Goal: Task Accomplishment & Management: Use online tool/utility

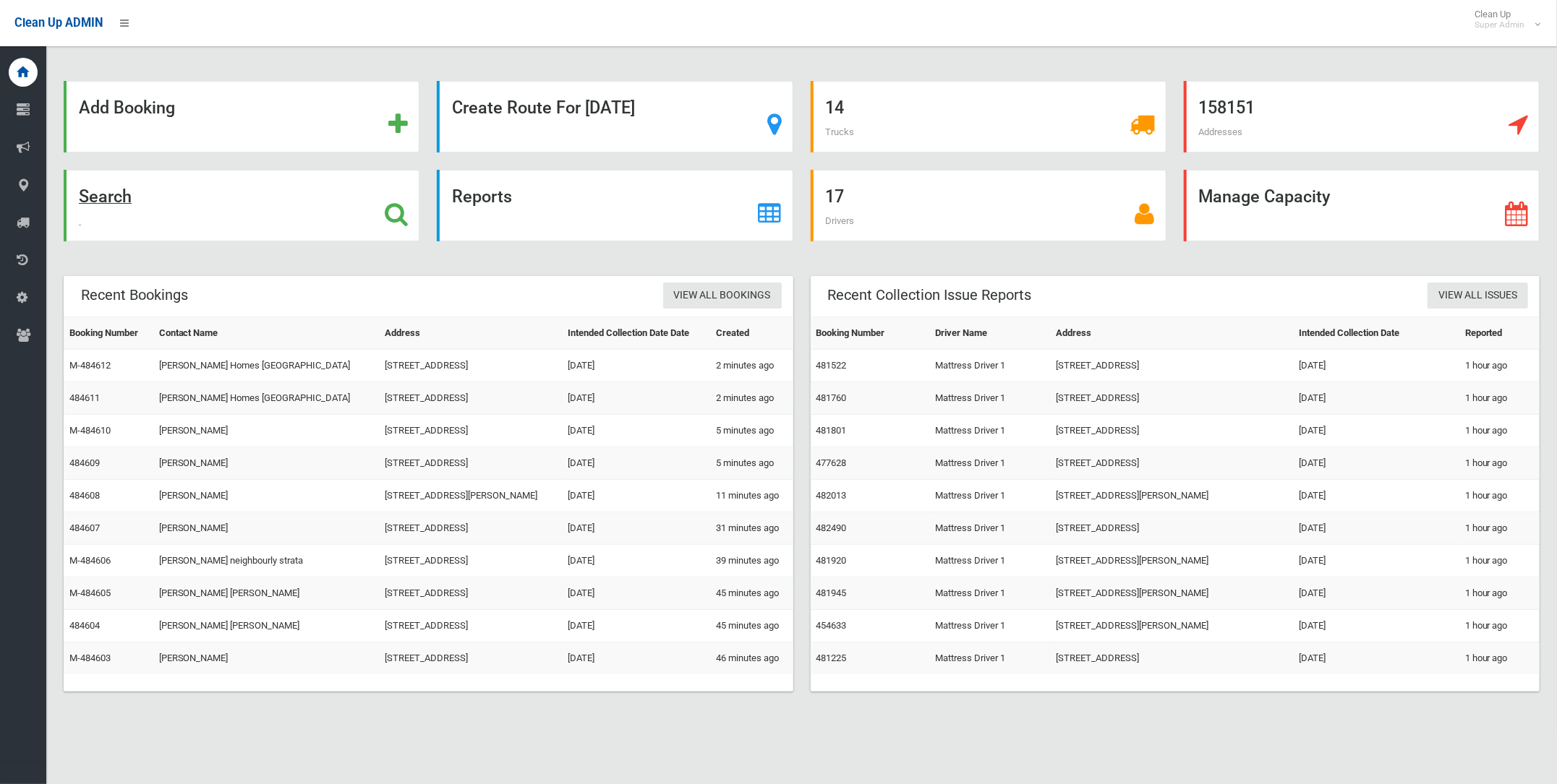
click at [94, 201] on strong "Search" at bounding box center [106, 196] width 53 height 20
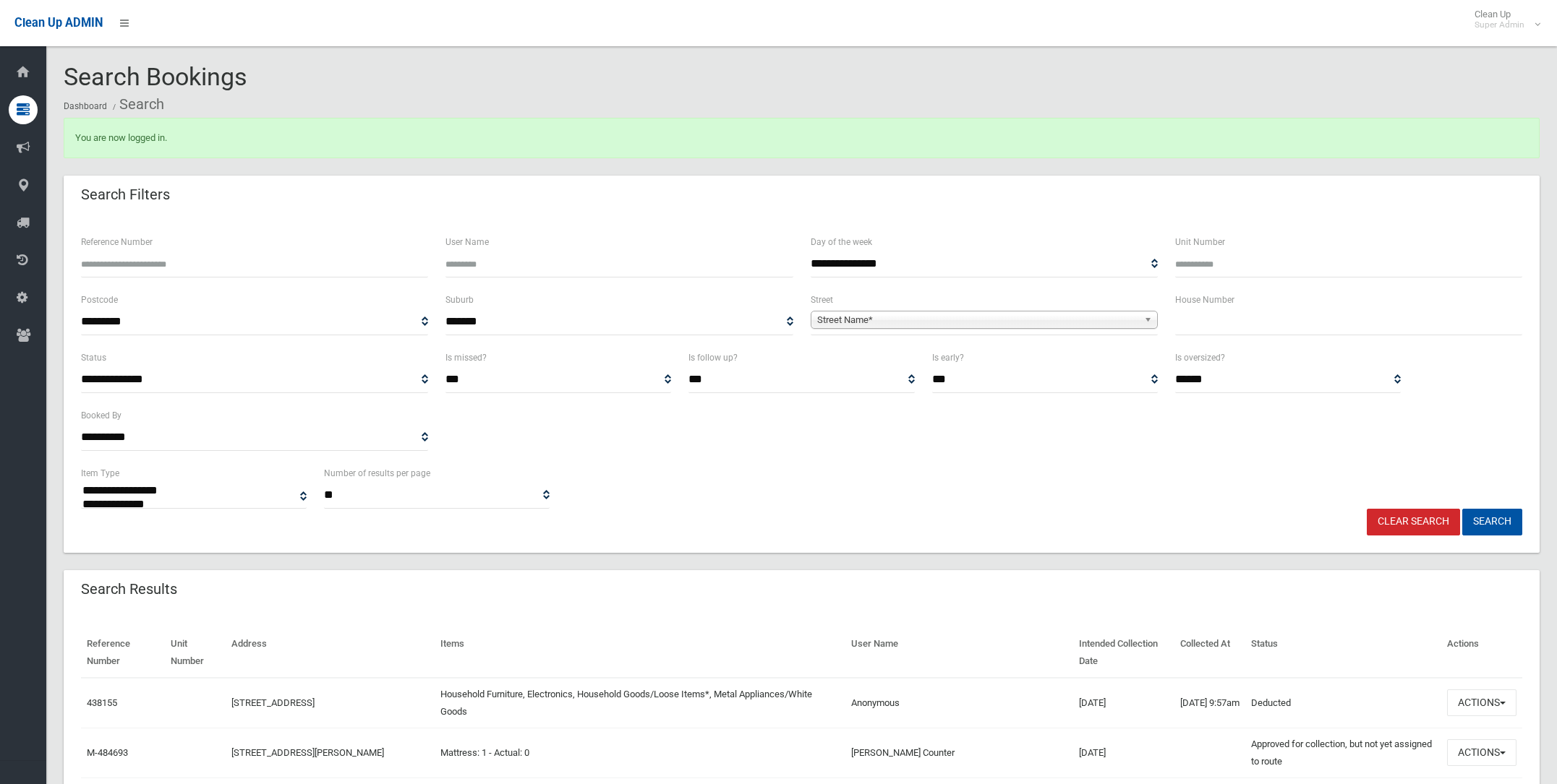
select select
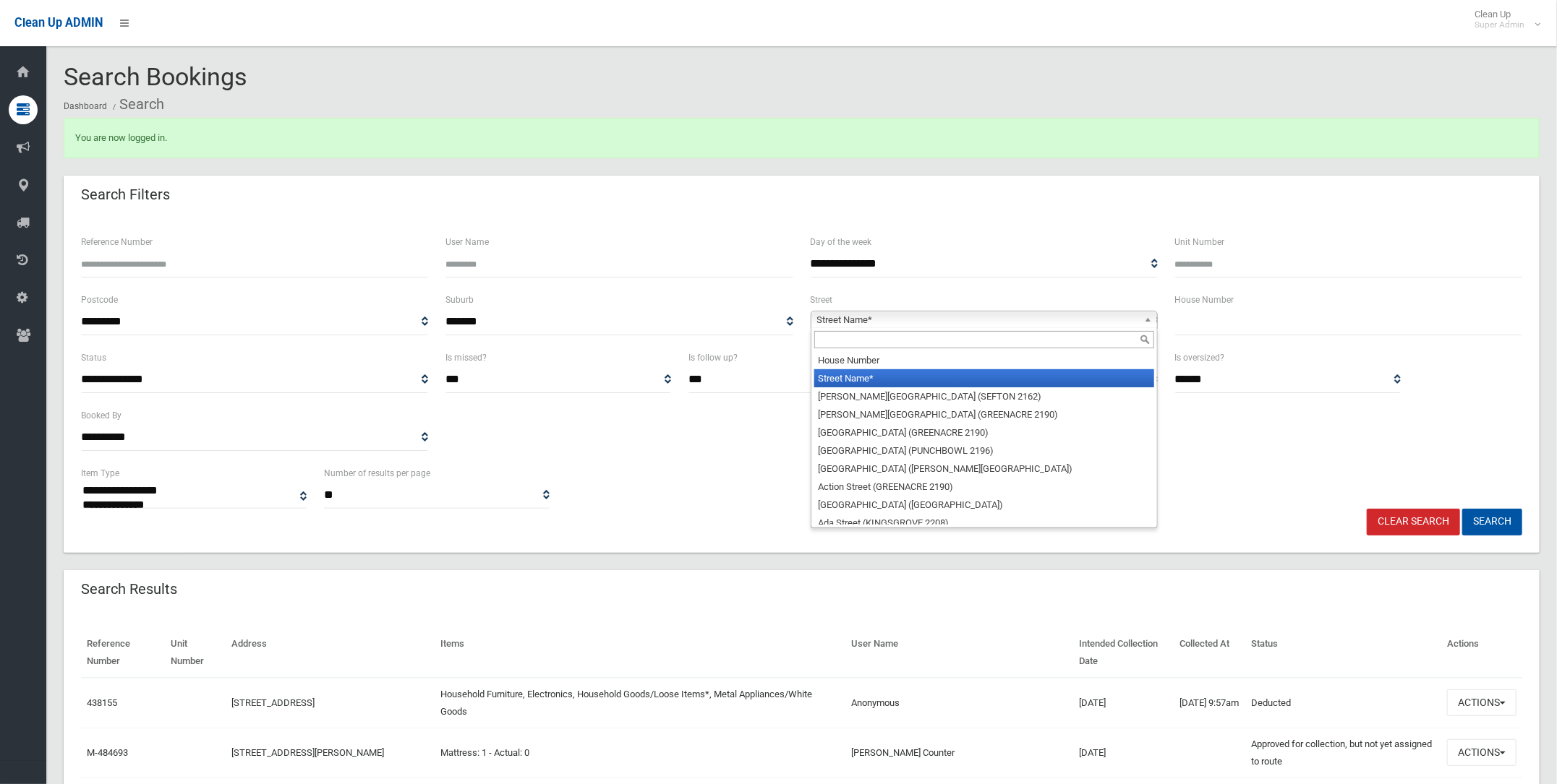
click at [854, 317] on span "Street Name*" at bounding box center [978, 320] width 321 height 17
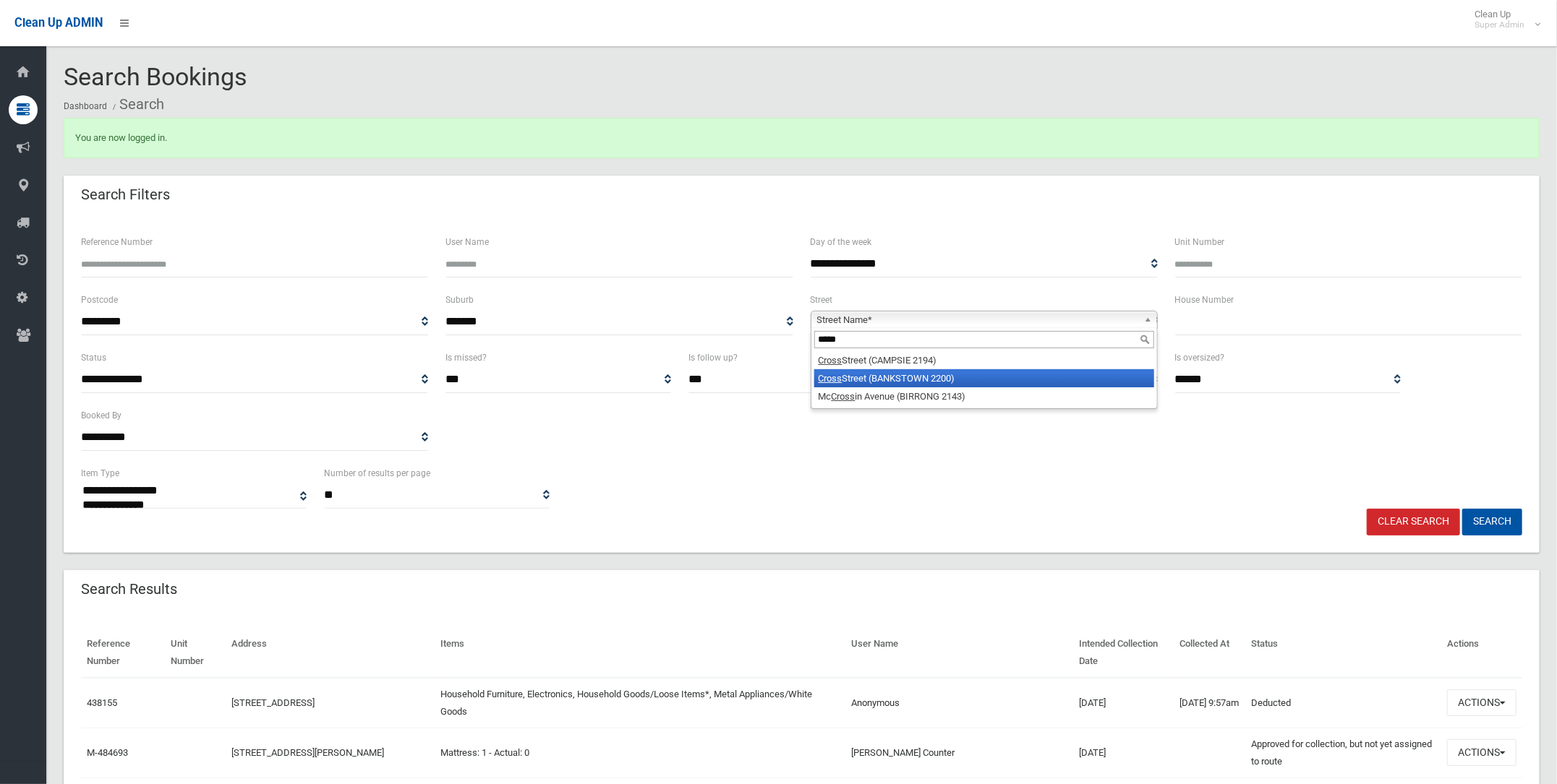
type input "*****"
click at [869, 374] on li "Cross Street (BANKSTOWN 2200)" at bounding box center [985, 378] width 340 height 18
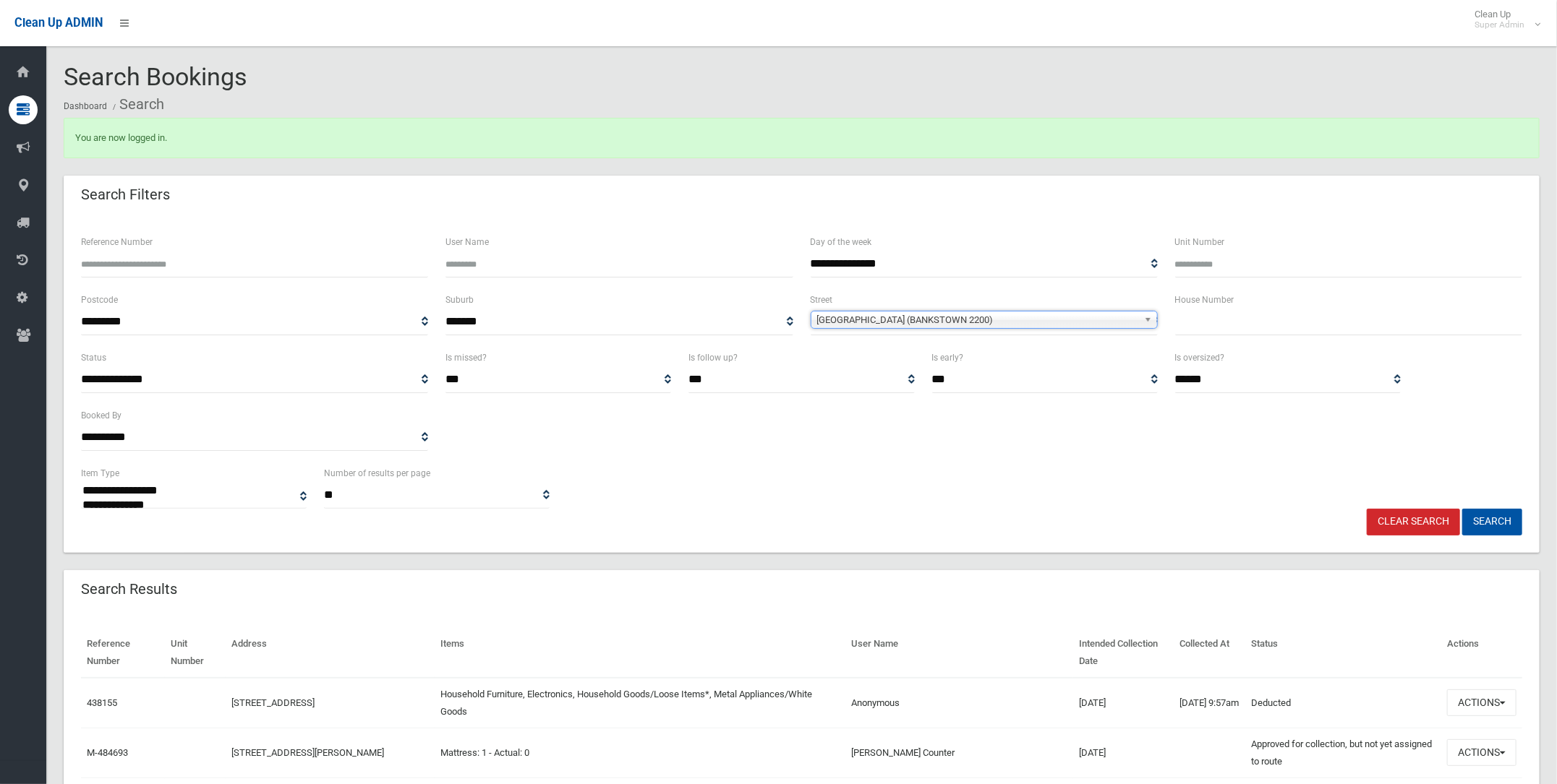
click at [1192, 325] on input "text" at bounding box center [1348, 322] width 347 height 27
type input "***"
click at [1490, 518] on button "Search" at bounding box center [1491, 523] width 60 height 27
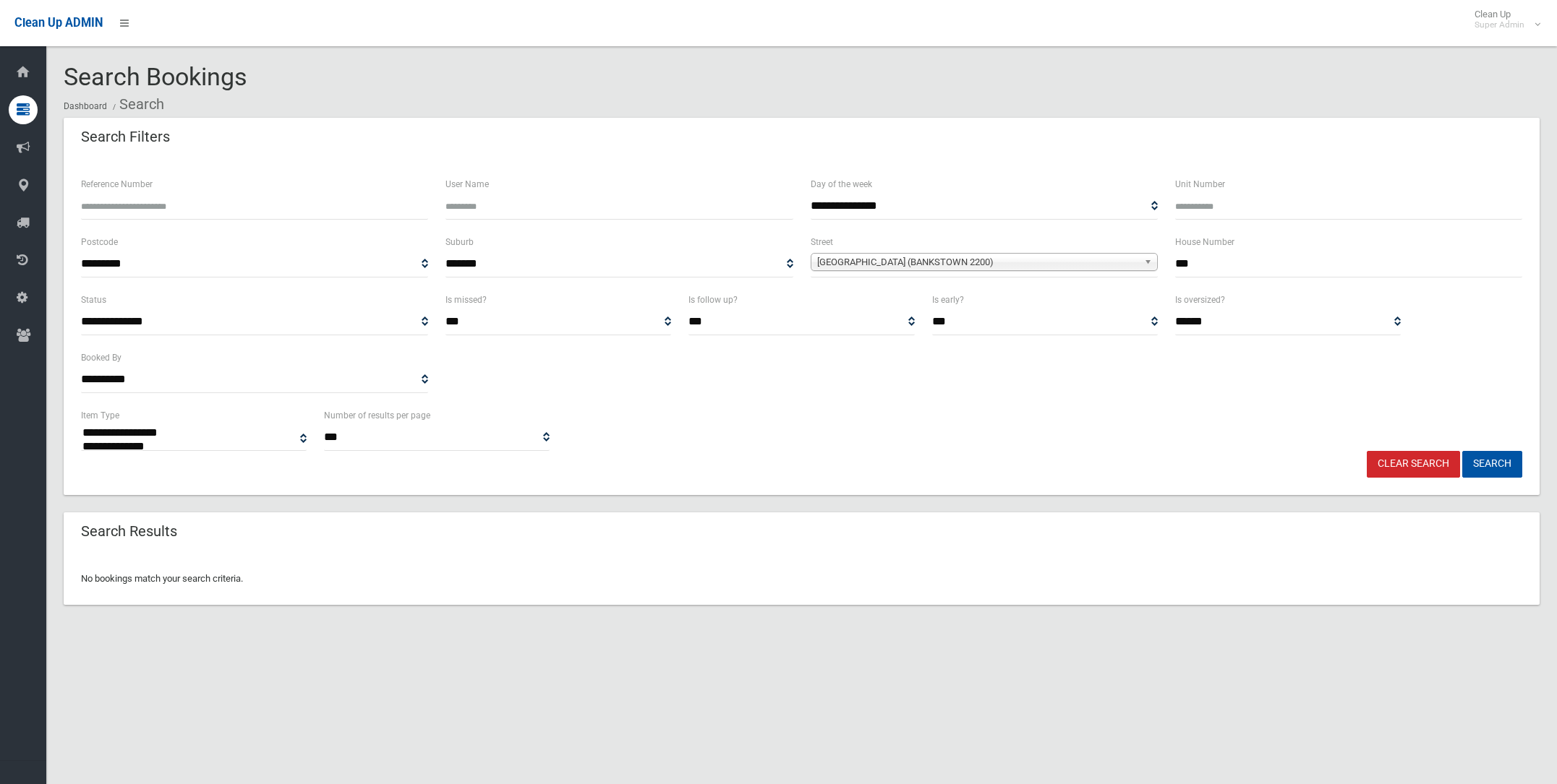
select select
click at [1201, 265] on input "***" at bounding box center [1348, 264] width 347 height 27
type input "*"
click at [1488, 457] on button "Search" at bounding box center [1491, 465] width 60 height 27
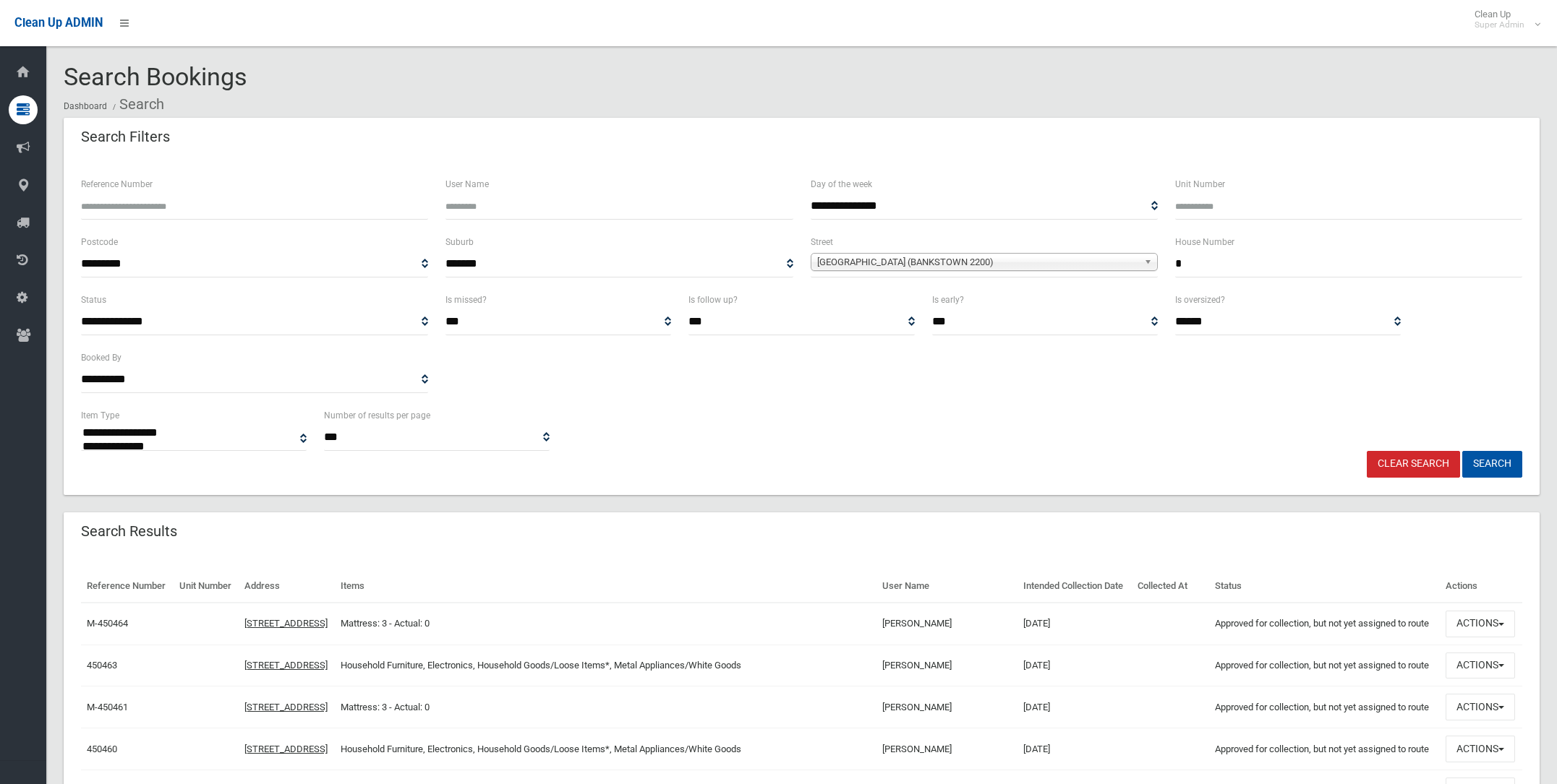
select select
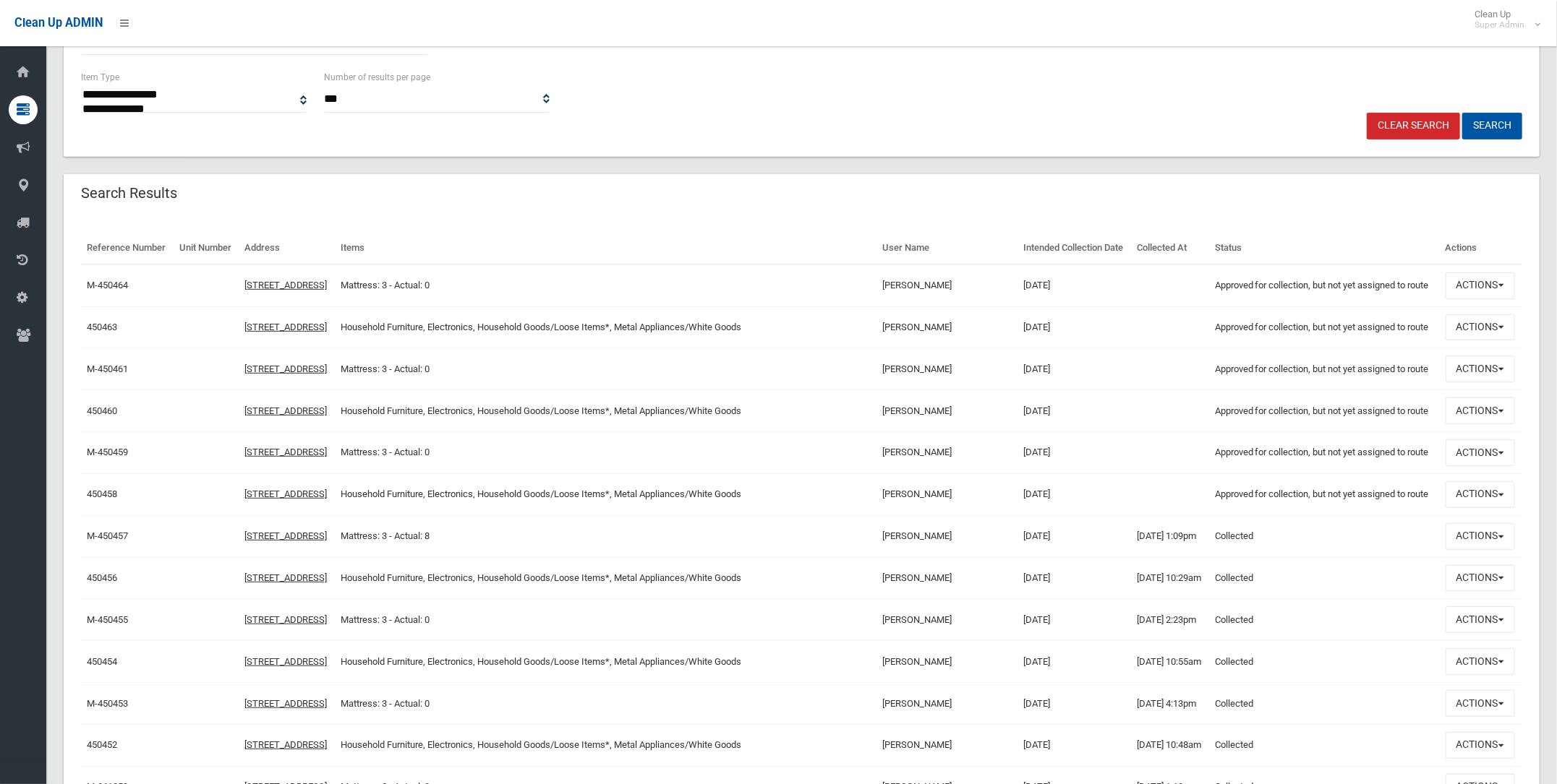
scroll to position [361, 0]
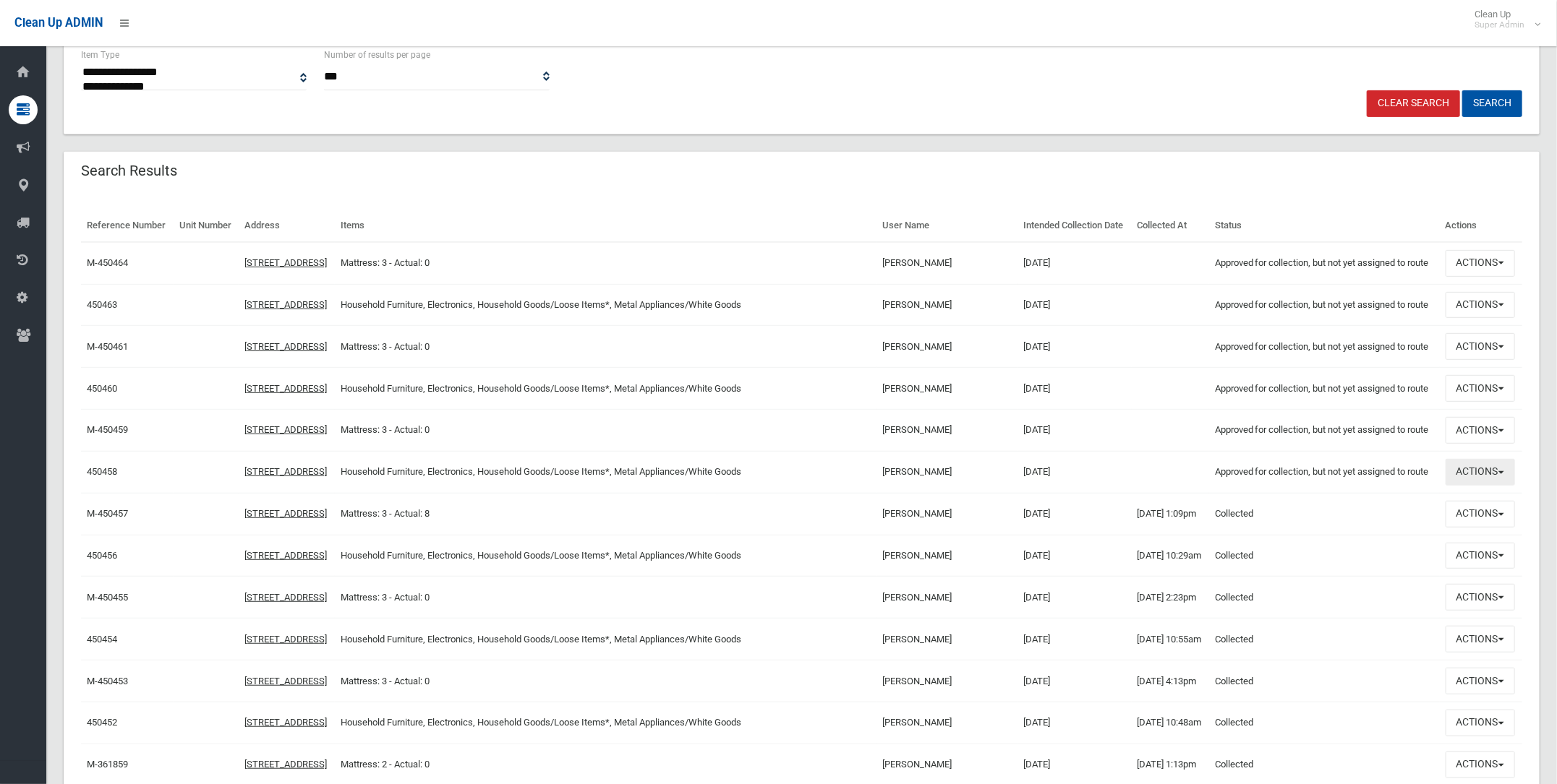
click at [1471, 486] on button "Actions" at bounding box center [1480, 472] width 69 height 27
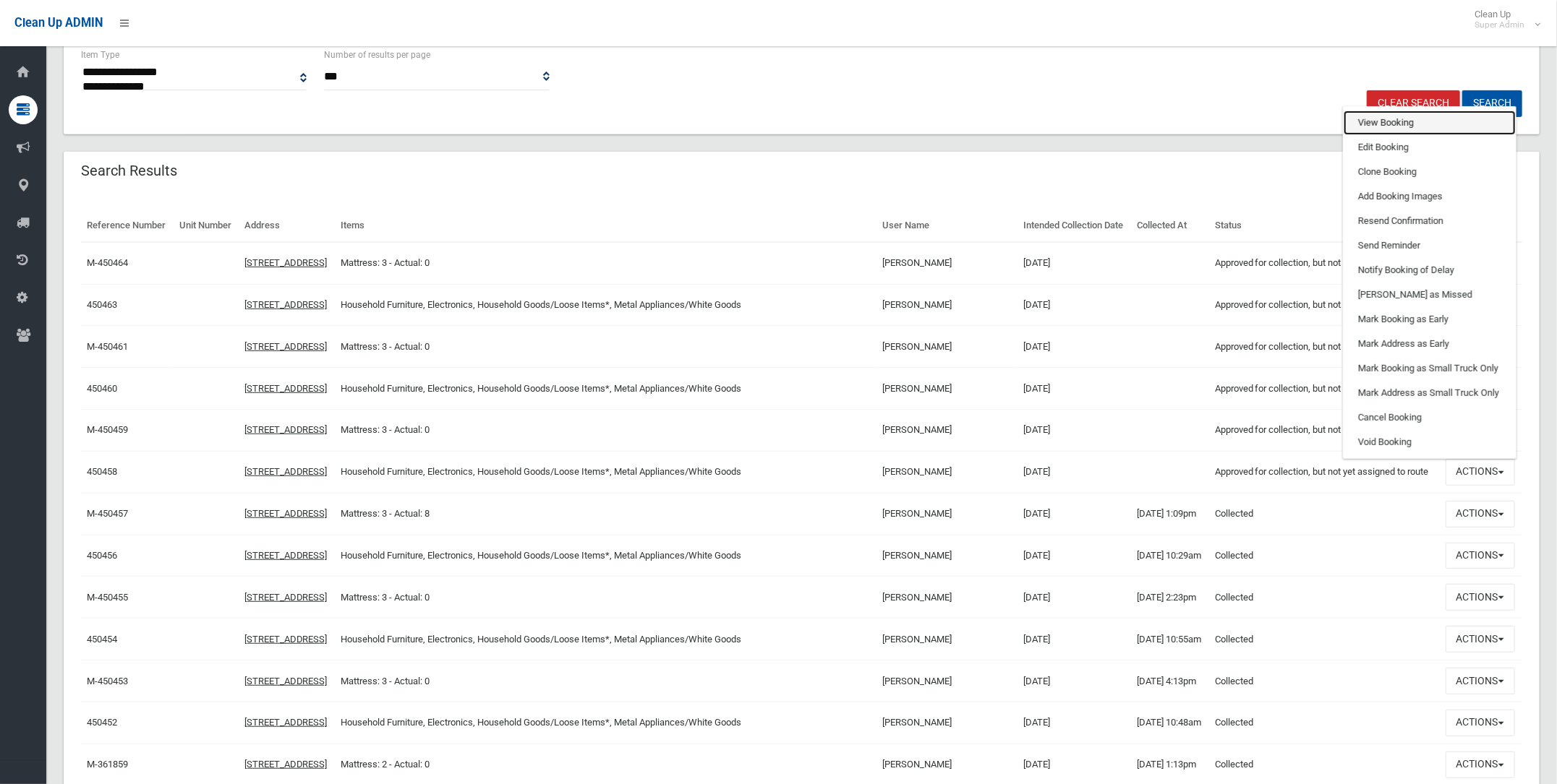
click at [1376, 135] on link "View Booking" at bounding box center [1429, 123] width 172 height 25
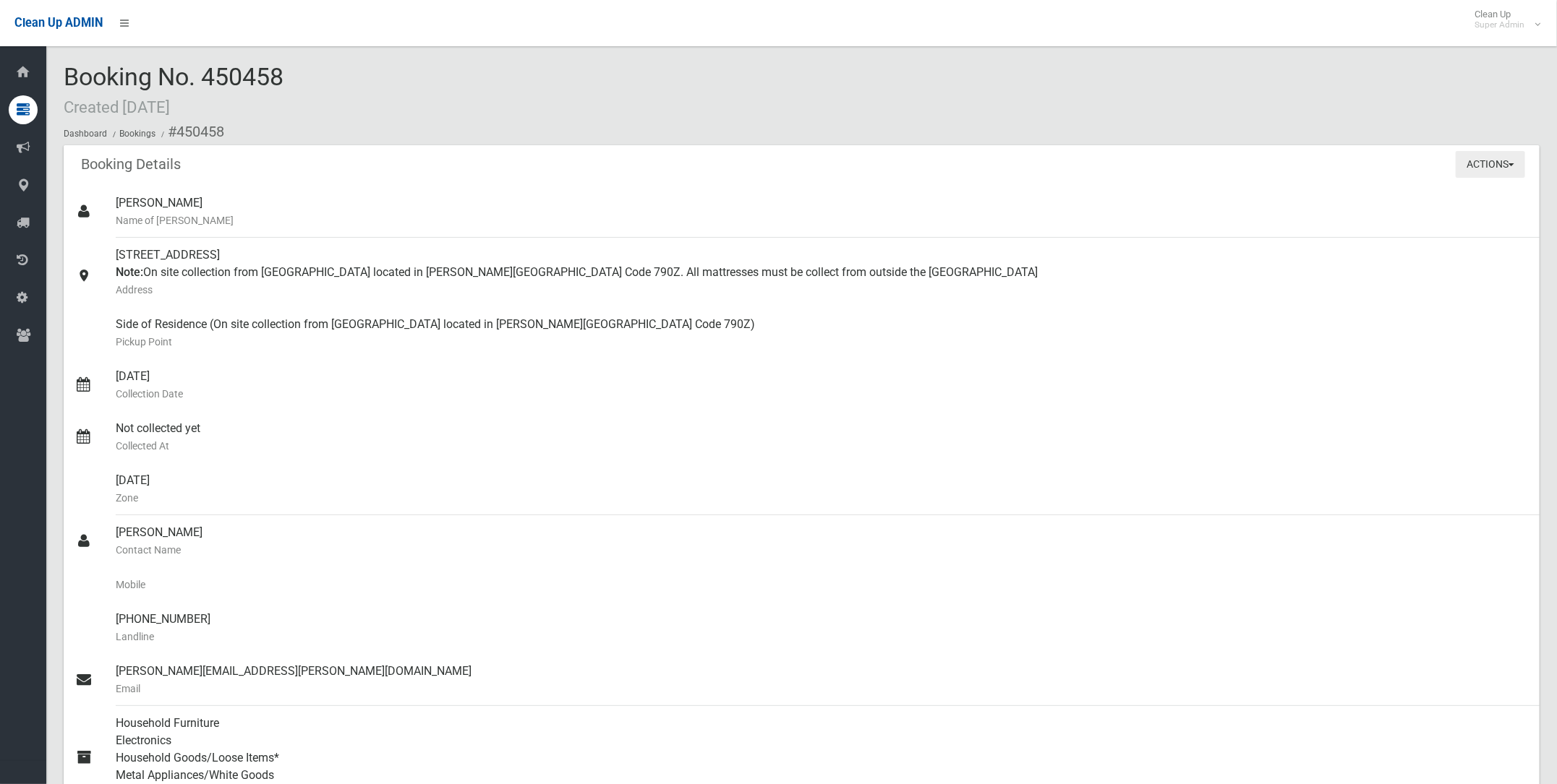
click at [1498, 162] on button "Actions" at bounding box center [1490, 164] width 69 height 27
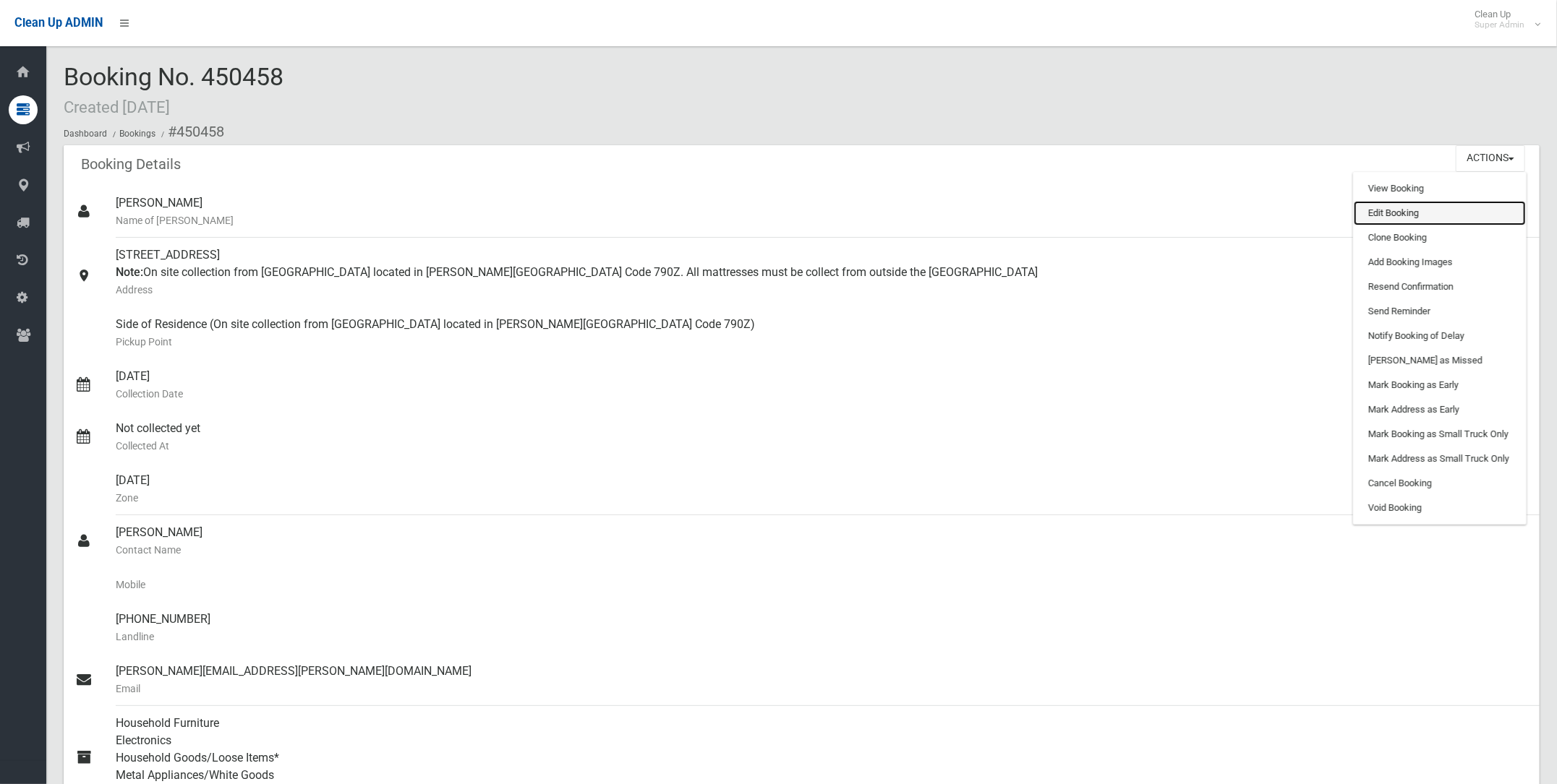
click at [1397, 210] on link "Edit Booking" at bounding box center [1439, 213] width 172 height 25
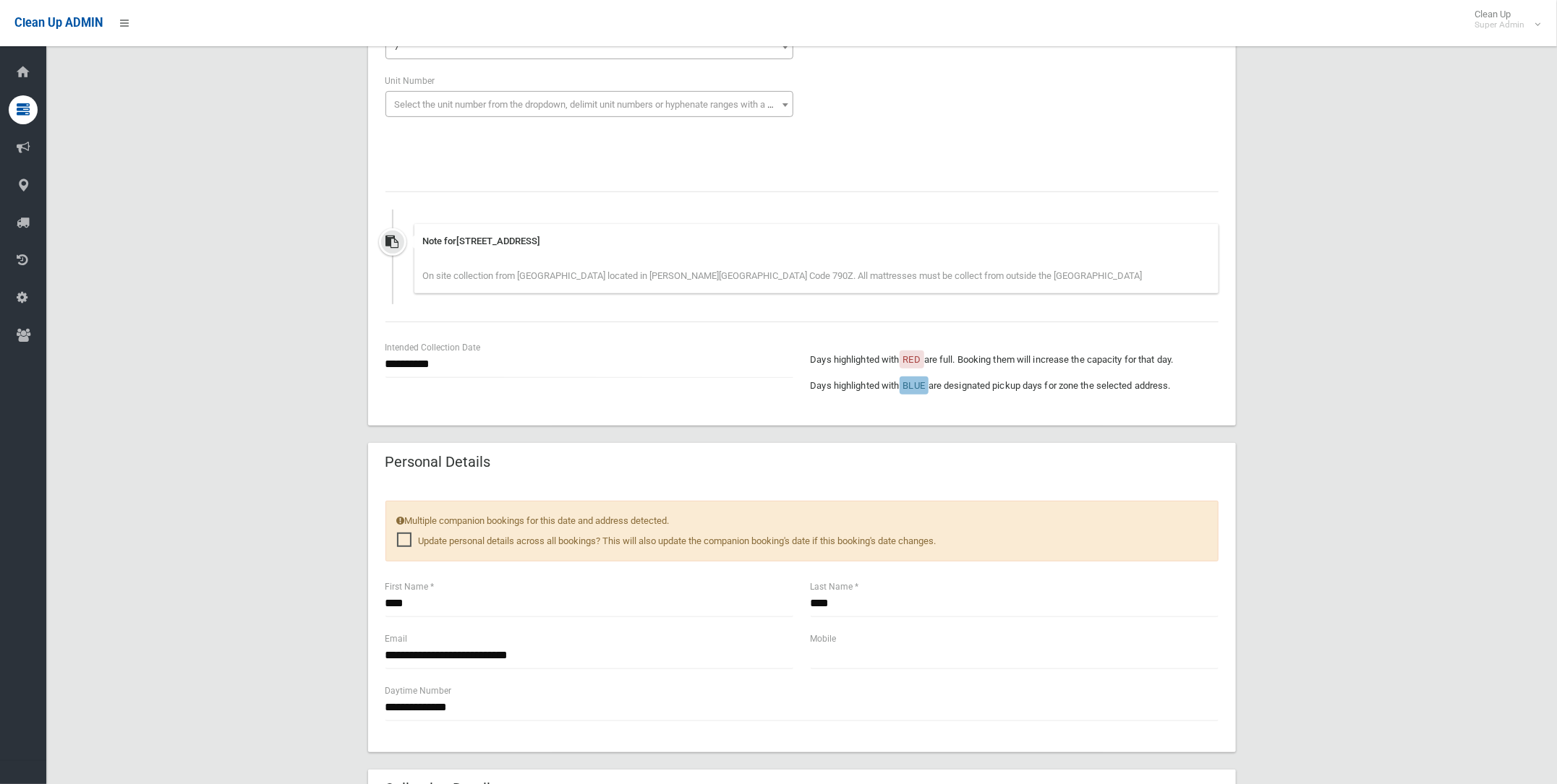
scroll to position [361, 0]
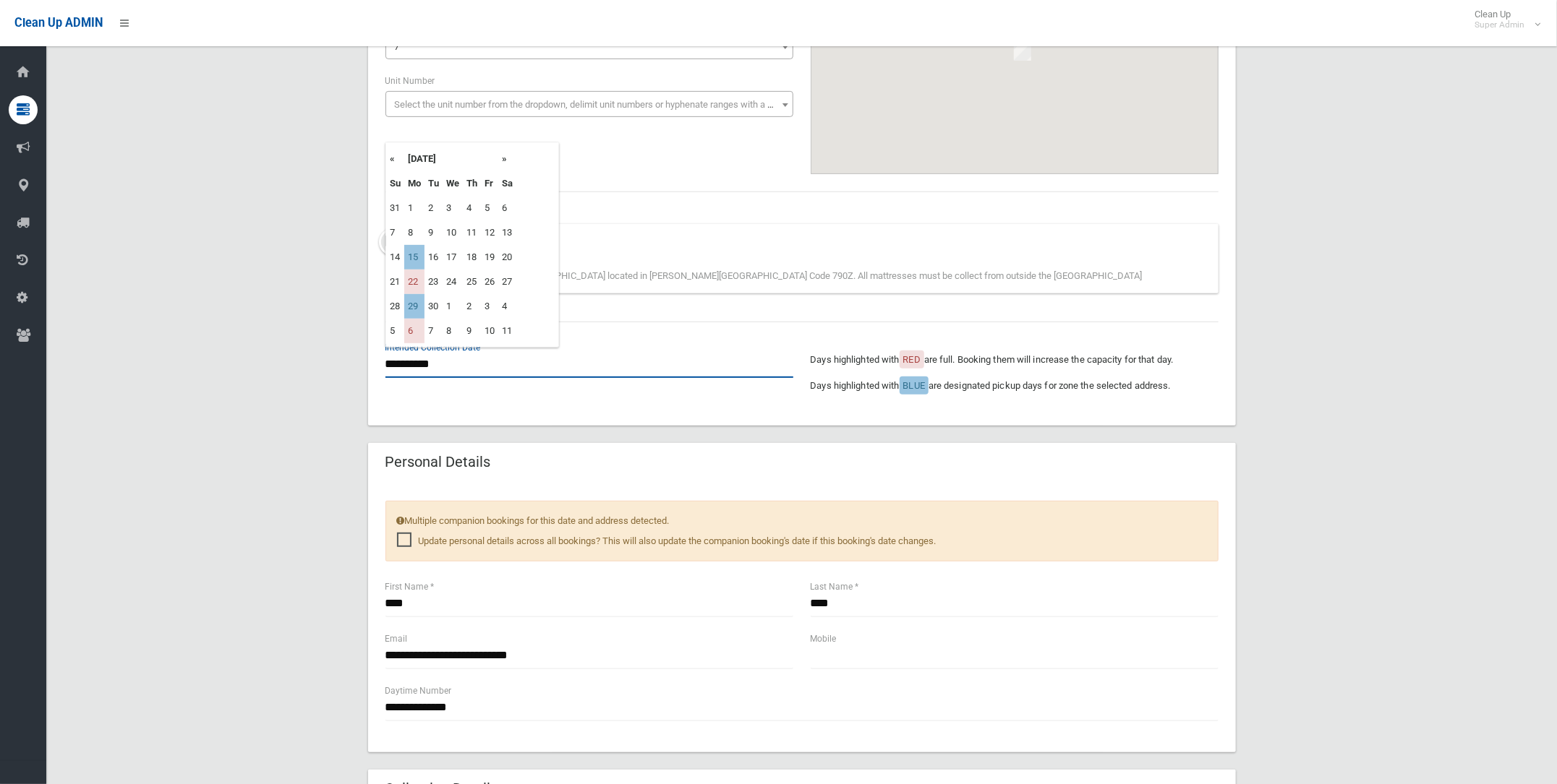
click at [419, 363] on input "**********" at bounding box center [588, 365] width 408 height 27
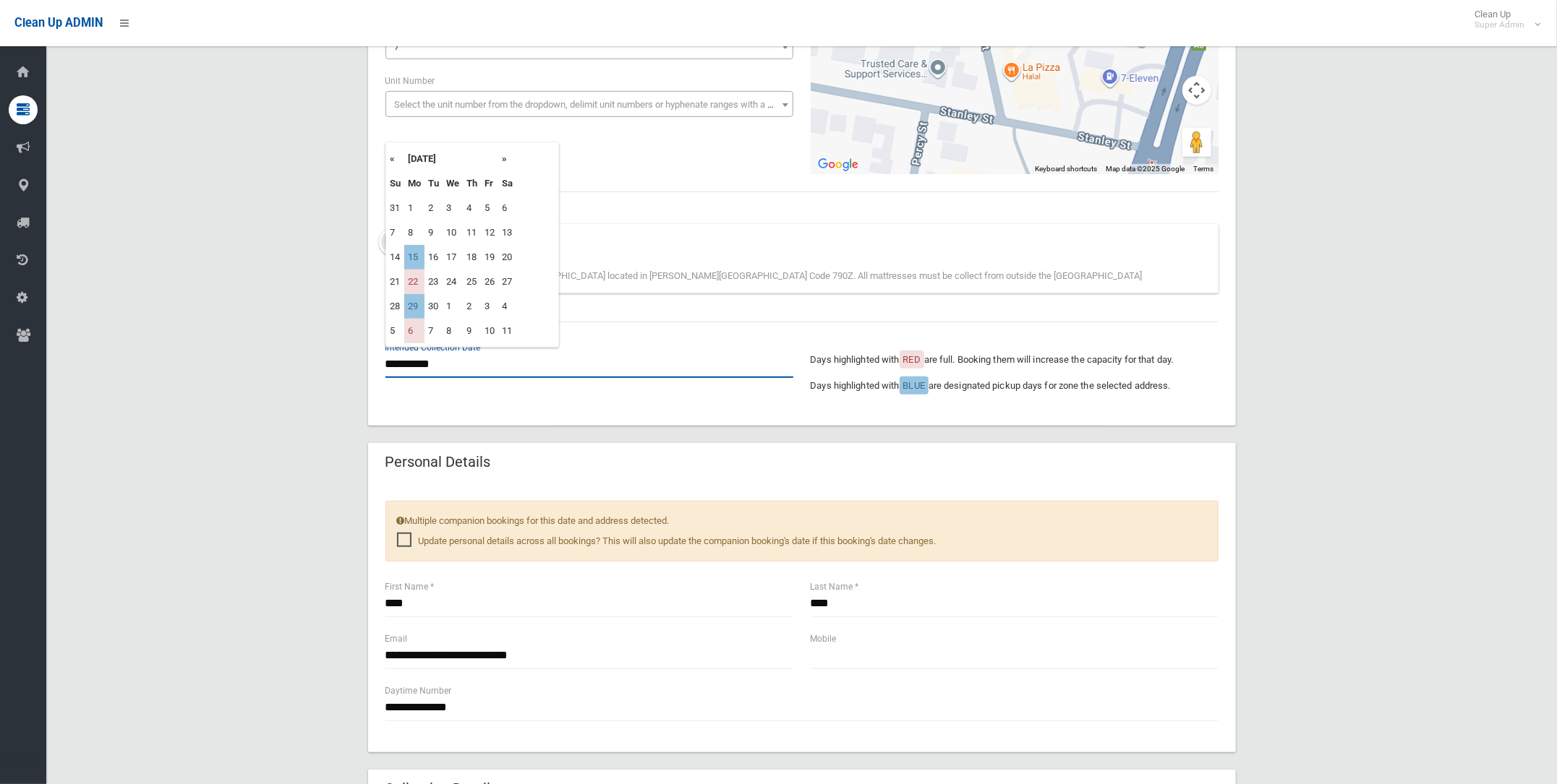
scroll to position [0, 0]
